Goal: Complete application form

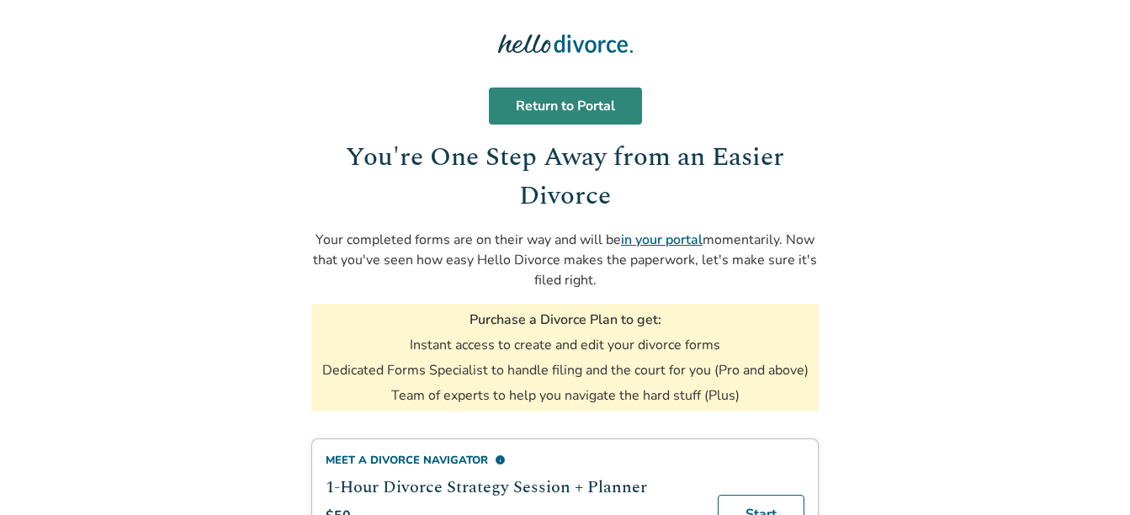
click at [569, 98] on link "Return to Portal" at bounding box center [565, 105] width 153 height 37
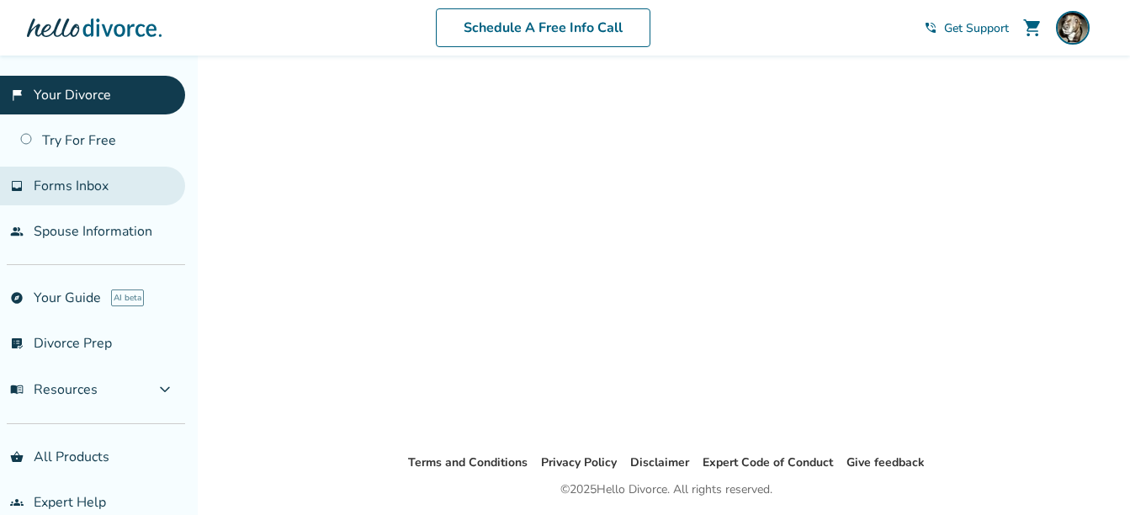
click at [102, 192] on span "Forms Inbox" at bounding box center [71, 186] width 75 height 19
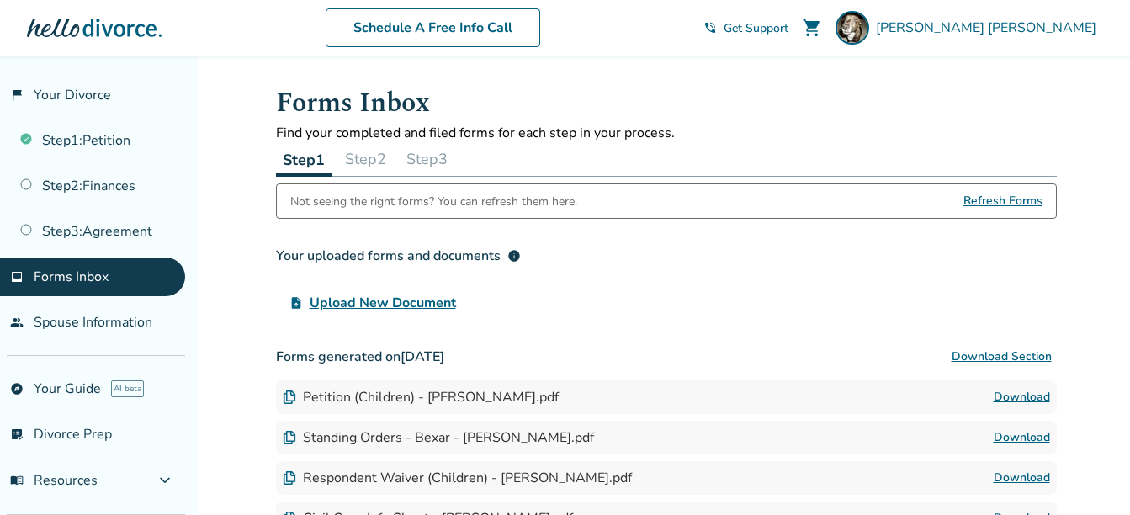
click at [370, 152] on button "Step 2" at bounding box center [365, 159] width 55 height 34
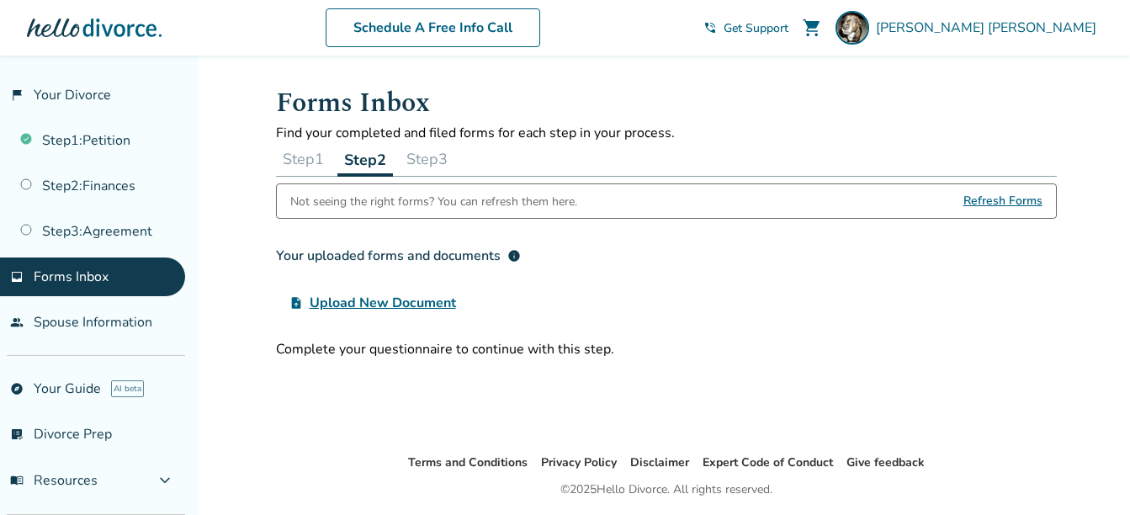
click at [421, 151] on button "Step 3" at bounding box center [427, 159] width 55 height 34
click at [305, 156] on button "Step 1" at bounding box center [303, 159] width 55 height 34
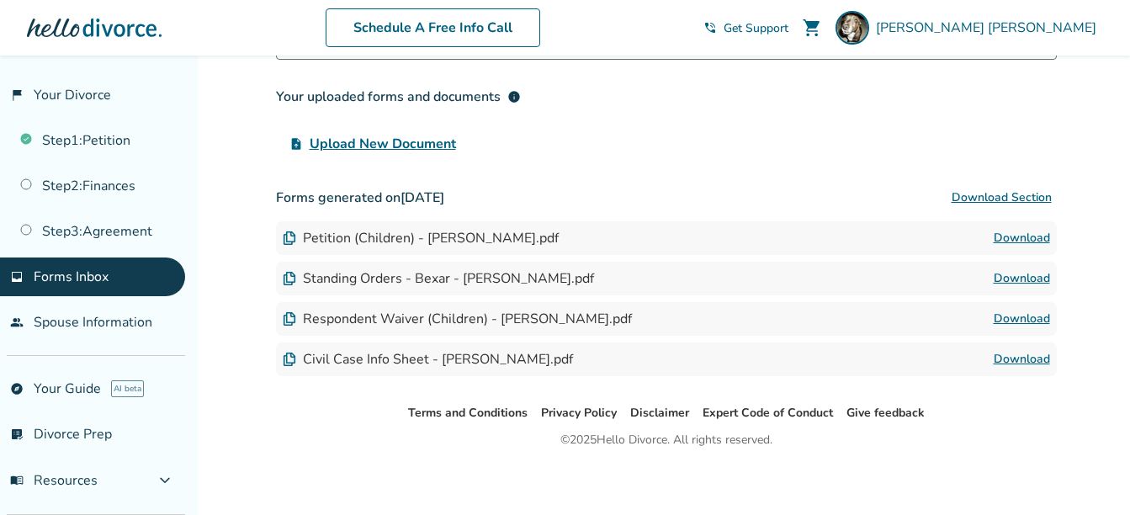
scroll to position [160, 0]
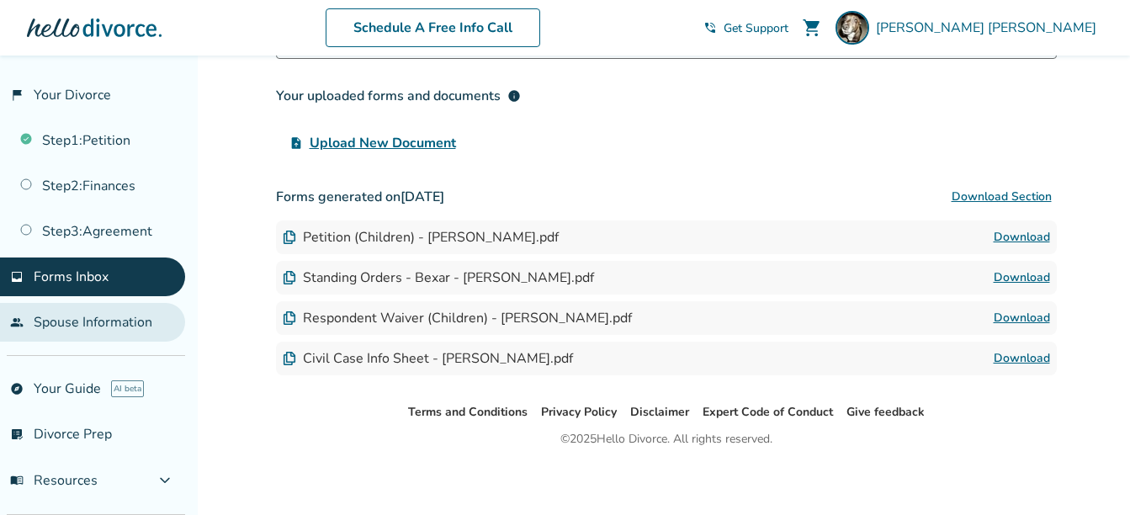
click at [97, 315] on link "people Spouse Information" at bounding box center [92, 322] width 185 height 39
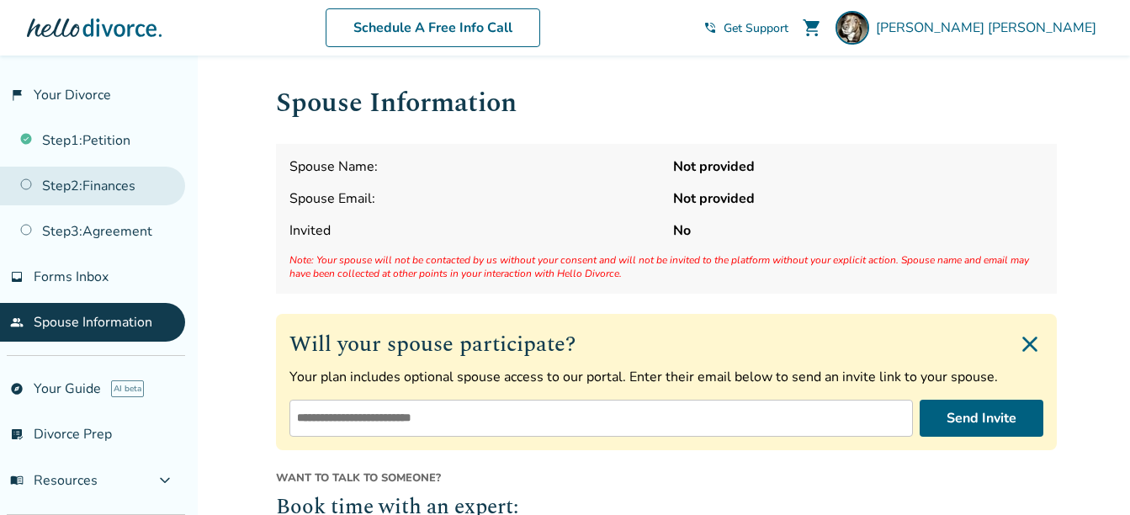
click at [101, 181] on link "Step 2 : Finances" at bounding box center [92, 186] width 185 height 39
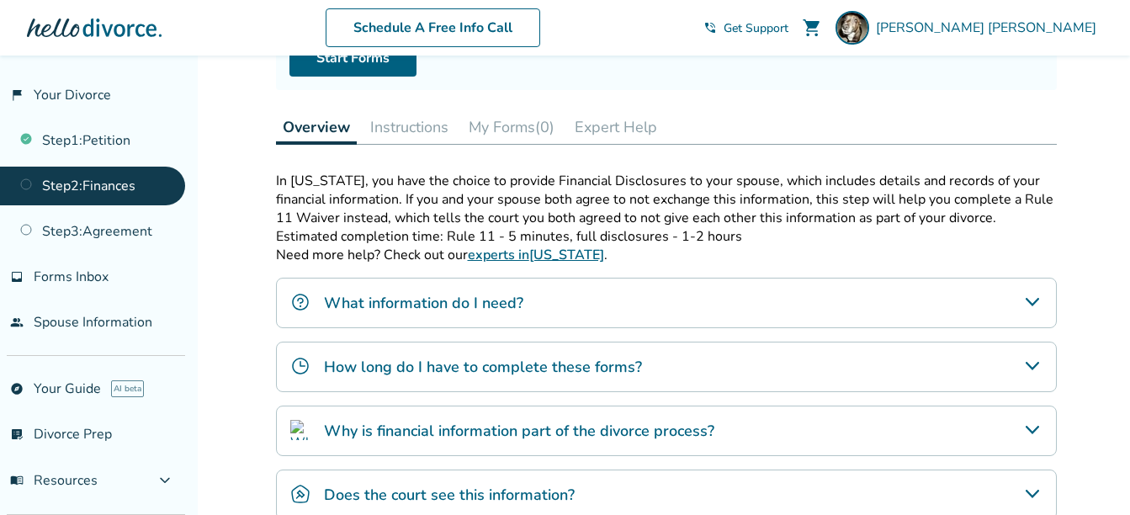
scroll to position [209, 0]
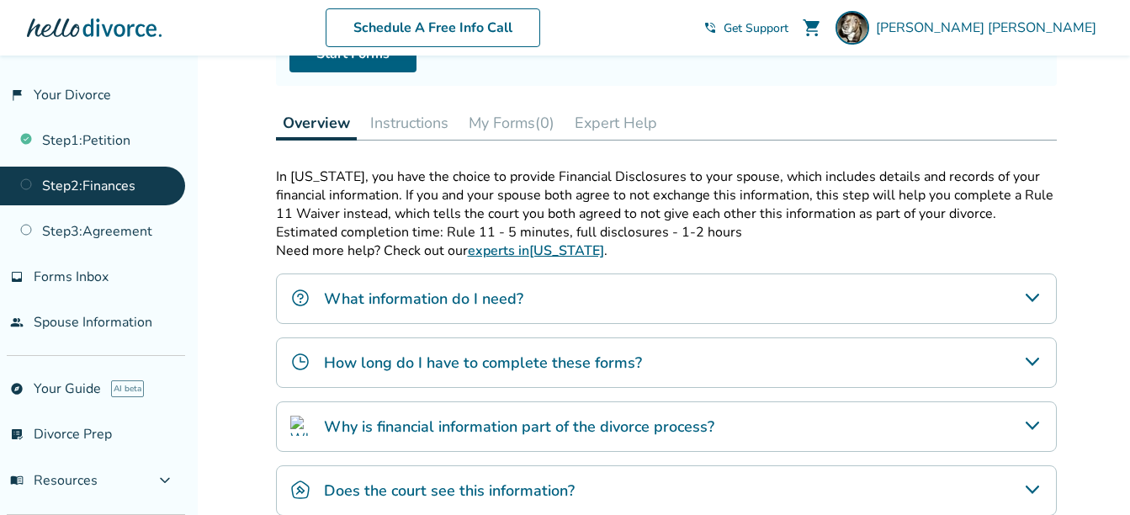
click at [373, 359] on h4 "How long do I have to complete these forms?" at bounding box center [483, 363] width 318 height 22
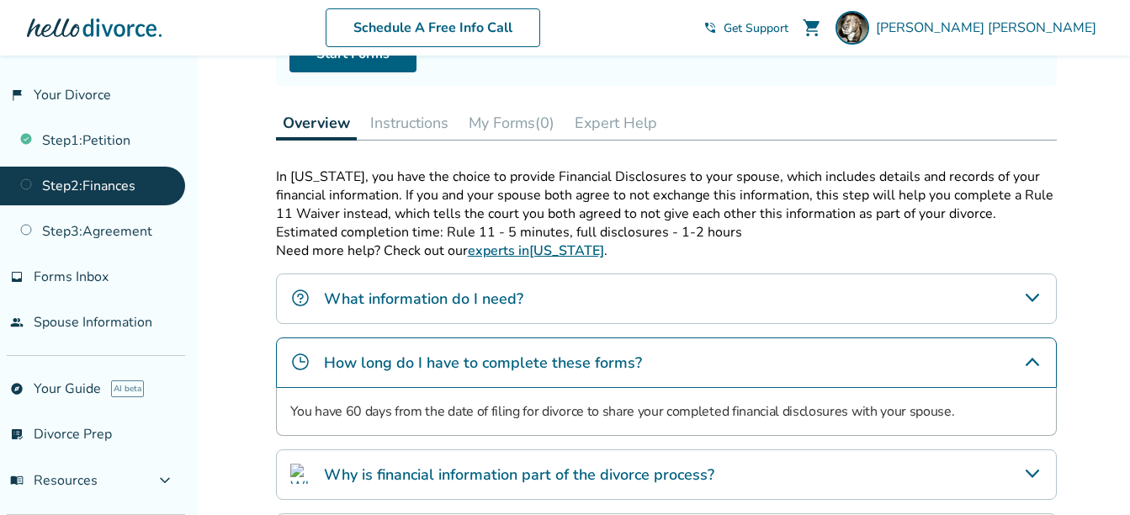
click at [373, 359] on h4 "How long do I have to complete these forms?" at bounding box center [483, 363] width 318 height 22
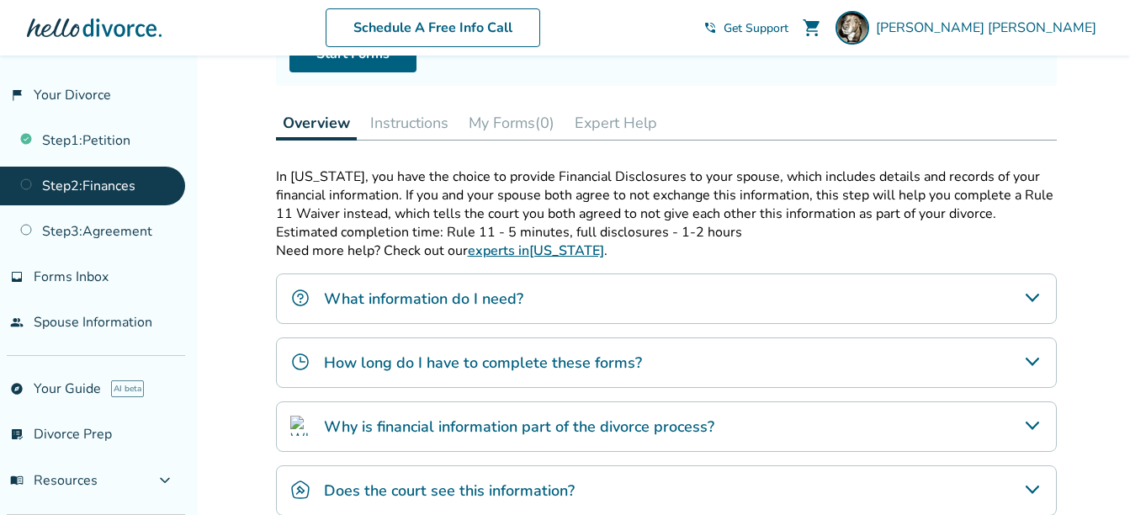
click at [381, 298] on h4 "What information do I need?" at bounding box center [423, 299] width 199 height 22
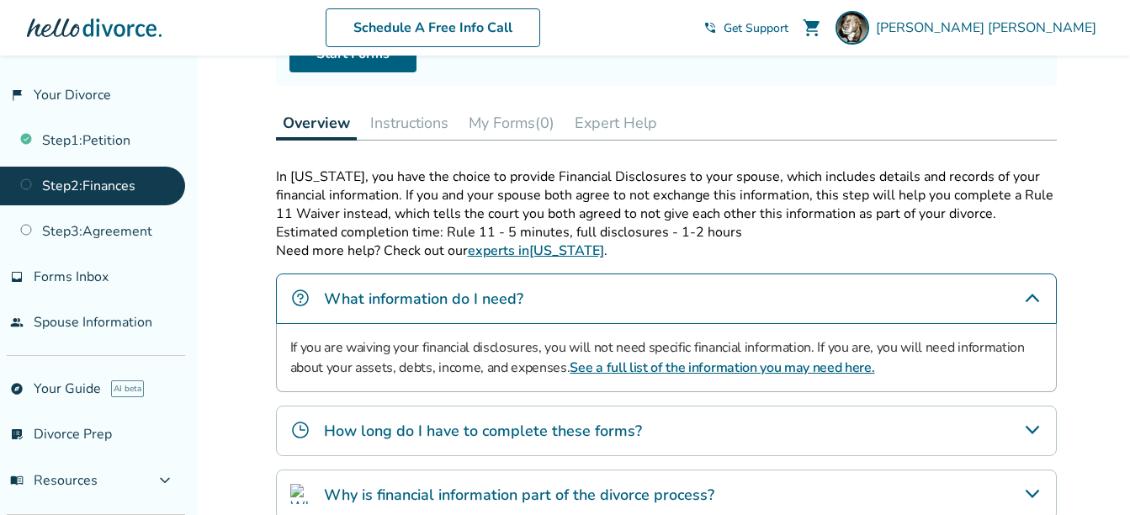
click at [381, 298] on h4 "What information do I need?" at bounding box center [423, 299] width 199 height 22
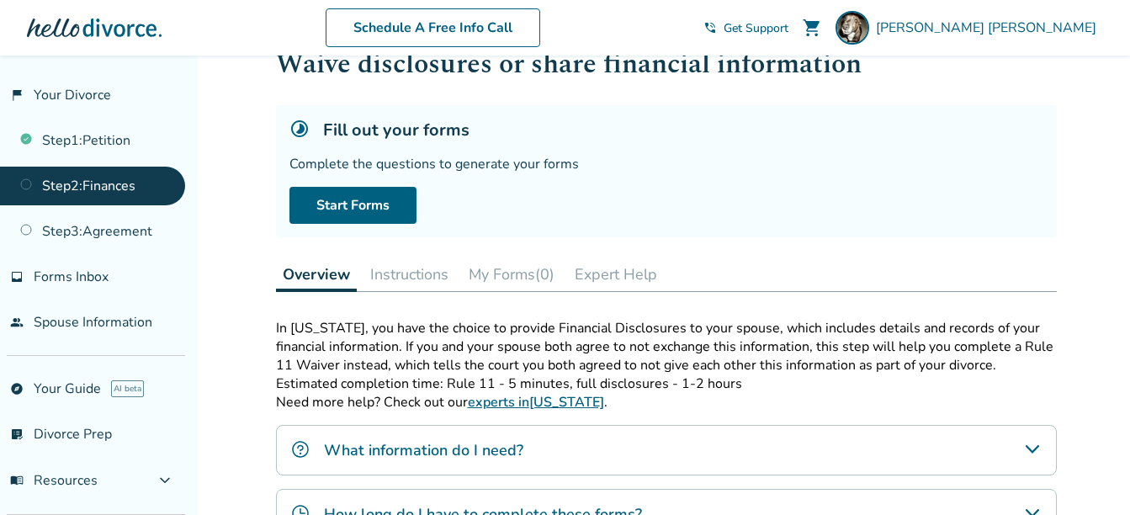
scroll to position [69, 0]
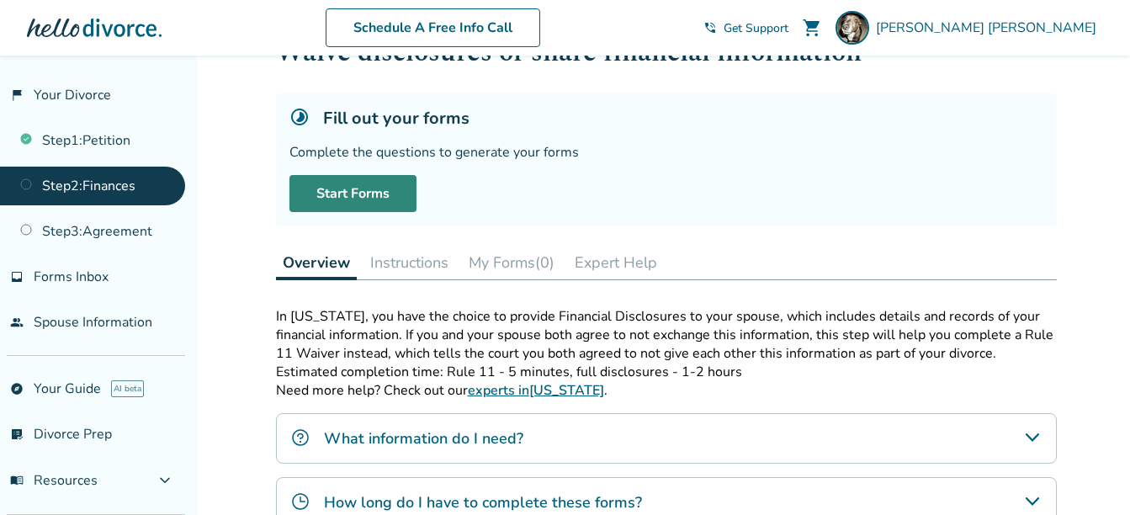
click at [360, 199] on link "Start Forms" at bounding box center [352, 193] width 127 height 37
